Goal: Task Accomplishment & Management: Manage account settings

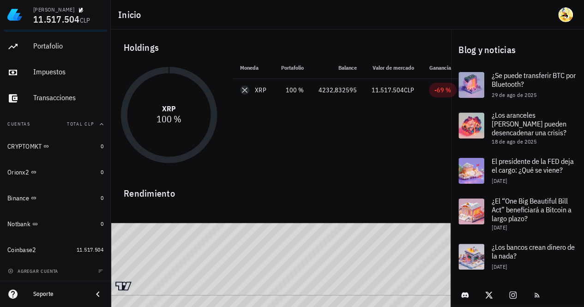
scroll to position [3, 0]
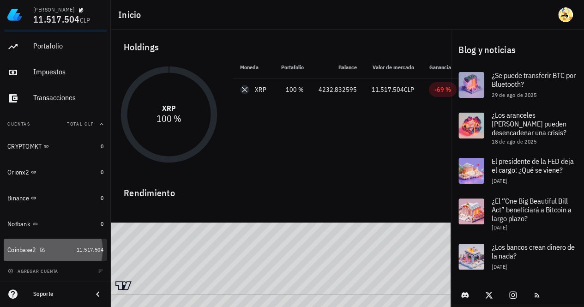
click at [67, 252] on link "Coinbase2 11.517.504" at bounding box center [55, 250] width 103 height 22
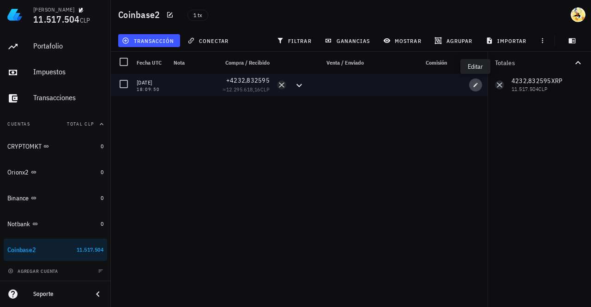
click at [477, 86] on icon "button" at bounding box center [476, 85] width 6 height 6
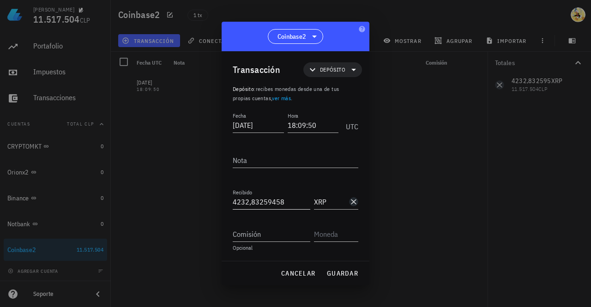
click at [249, 203] on input "4232,83259458" at bounding box center [272, 201] width 78 height 15
click at [341, 273] on span "guardar" at bounding box center [343, 273] width 32 height 8
type input "4.232,83259458"
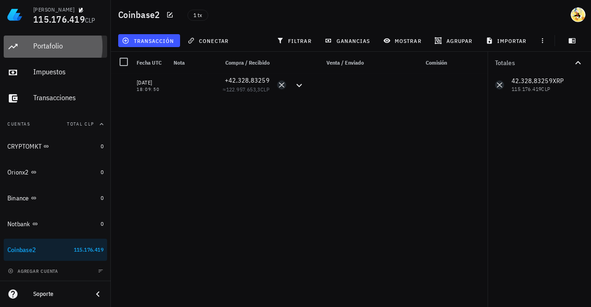
click at [55, 48] on div "Portafolio" at bounding box center [68, 46] width 70 height 9
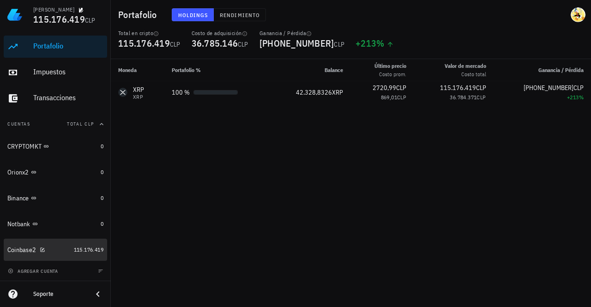
click at [55, 255] on div "Coinbase2" at bounding box center [38, 250] width 63 height 20
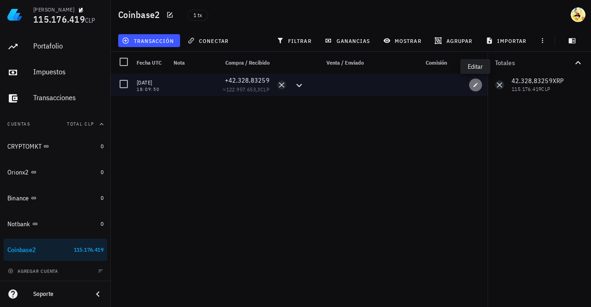
click at [475, 85] on icon "button" at bounding box center [476, 85] width 6 height 6
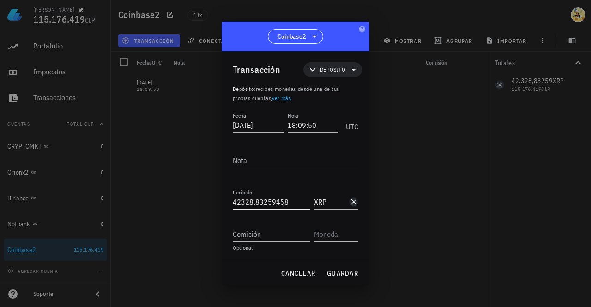
click at [254, 201] on input "42328,83259458" at bounding box center [272, 201] width 78 height 15
click at [352, 272] on span "guardar" at bounding box center [343, 273] width 32 height 8
type input "42.328,83259458"
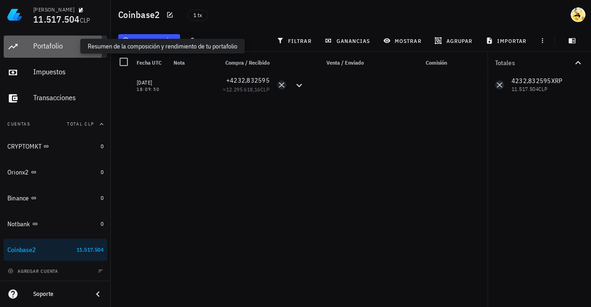
click at [61, 47] on div "Portafolio" at bounding box center [68, 46] width 70 height 9
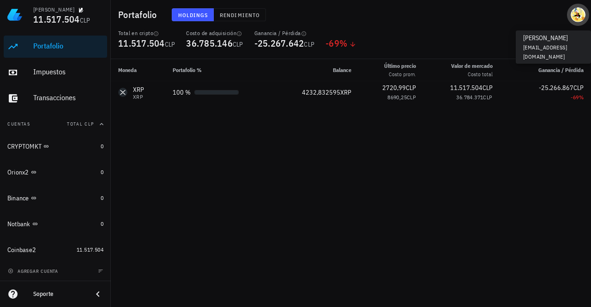
click at [583, 18] on div "avatar" at bounding box center [578, 14] width 15 height 15
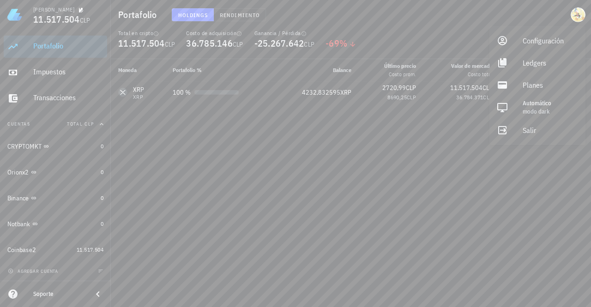
click at [74, 290] on div "Soporte" at bounding box center [59, 294] width 52 height 15
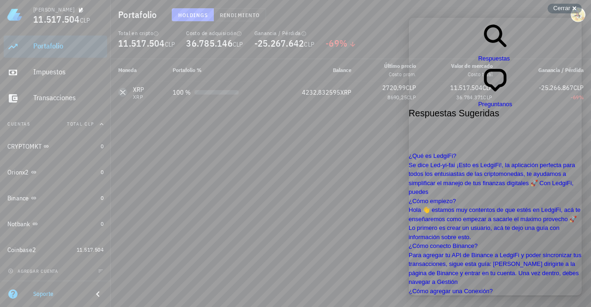
click at [513, 101] on span "Preguntanos" at bounding box center [496, 104] width 34 height 7
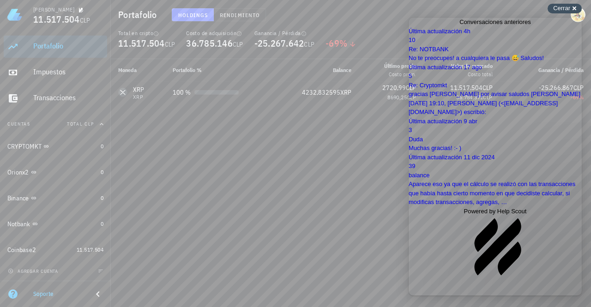
click at [559, 5] on span "Cerrar" at bounding box center [561, 8] width 17 height 7
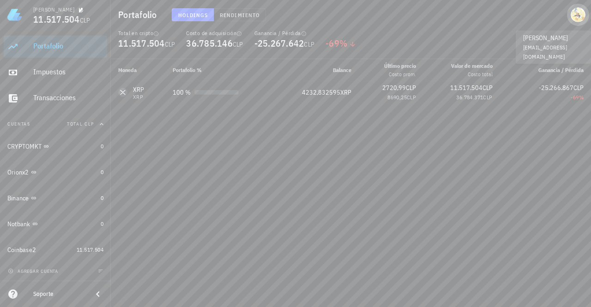
click at [580, 10] on div "avatar" at bounding box center [578, 14] width 15 height 15
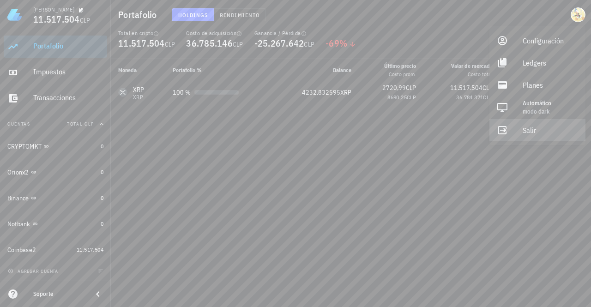
click at [537, 132] on div "Salir" at bounding box center [550, 130] width 55 height 18
